Goal: Information Seeking & Learning: Check status

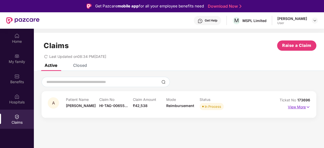
click at [309, 108] on img at bounding box center [308, 107] width 4 height 6
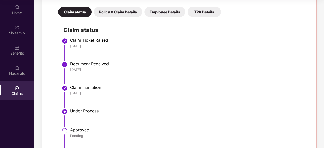
scroll to position [84, 0]
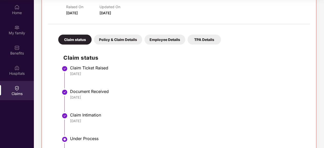
click at [119, 35] on div "Policy & Claim Details" at bounding box center [118, 40] width 48 height 10
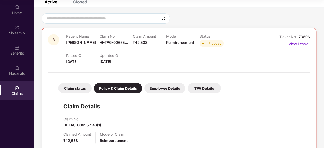
scroll to position [0, 0]
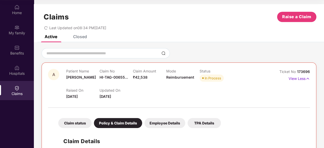
click at [166, 120] on div "Employee Details" at bounding box center [164, 123] width 41 height 10
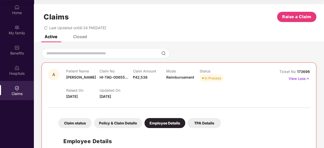
scroll to position [26, 0]
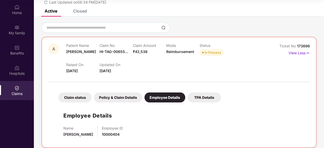
click at [199, 94] on div "TPA Details" at bounding box center [204, 98] width 33 height 10
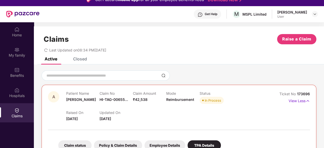
scroll to position [33, 0]
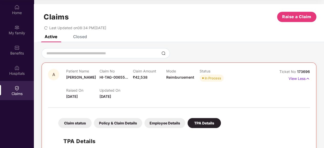
click at [81, 118] on div "Claim status" at bounding box center [74, 123] width 33 height 10
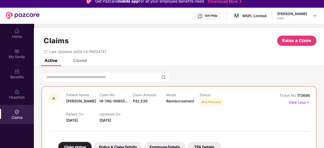
scroll to position [0, 0]
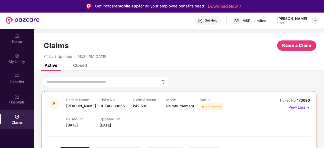
click at [314, 21] on img at bounding box center [315, 20] width 4 height 4
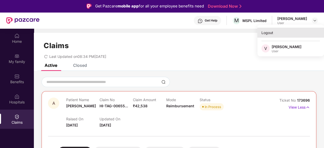
click at [275, 33] on div "Logout" at bounding box center [290, 33] width 67 height 10
